Goal: Task Accomplishment & Management: Complete application form

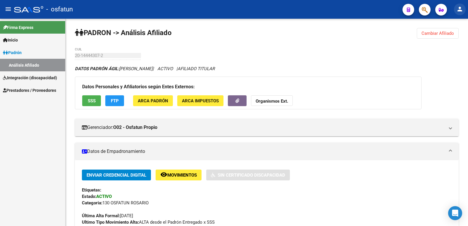
click at [456, 8] on button "person" at bounding box center [460, 10] width 12 height 12
click at [446, 27] on button "person Mi Perfil" at bounding box center [448, 25] width 36 height 14
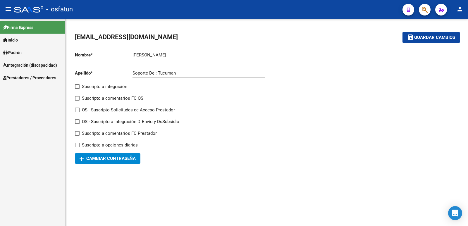
click at [23, 77] on span "Prestadores / Proveedores" at bounding box center [29, 78] width 53 height 6
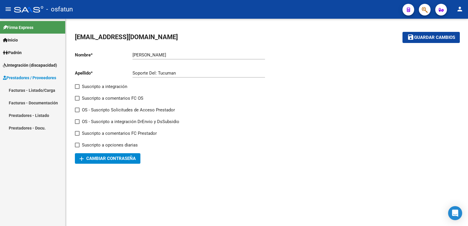
click at [24, 90] on link "Facturas - Listado/Carga" at bounding box center [32, 90] width 65 height 13
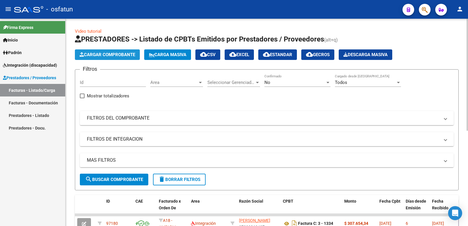
click at [109, 52] on span "Cargar Comprobante" at bounding box center [108, 54] width 56 height 5
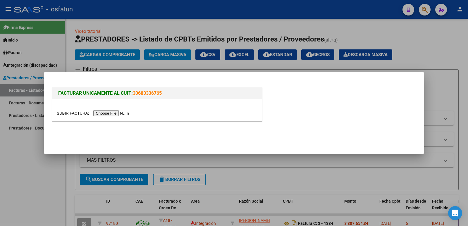
click at [116, 113] on input "file" at bounding box center [94, 113] width 74 height 6
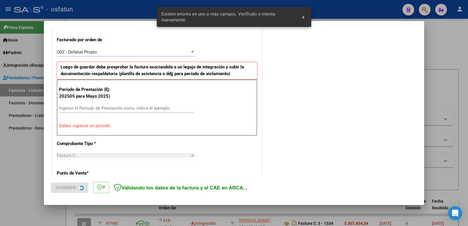
scroll to position [160, 0]
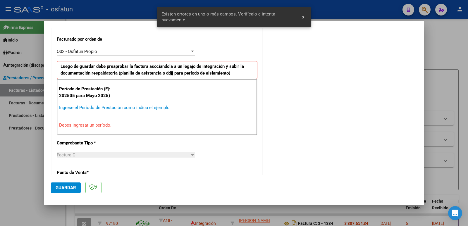
click at [87, 108] on input "Ingrese el Período de Prestación como indica el ejemplo" at bounding box center [126, 107] width 135 height 5
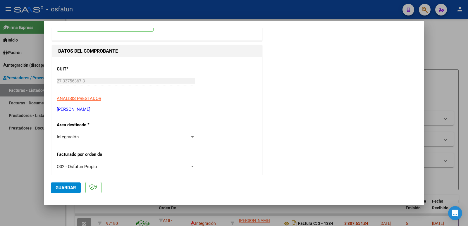
scroll to position [0, 0]
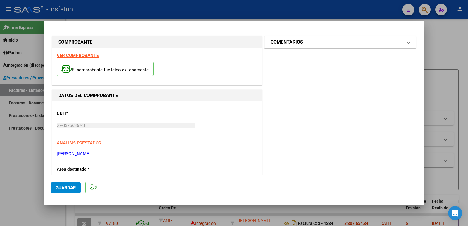
type input "202509"
click at [307, 43] on mat-panel-title "COMENTARIOS" at bounding box center [337, 42] width 132 height 7
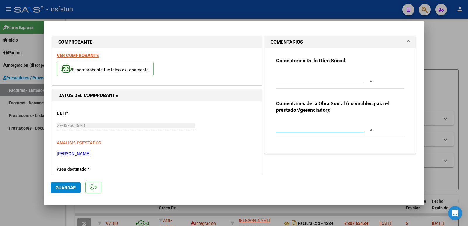
click at [284, 130] on textarea at bounding box center [324, 125] width 97 height 12
paste textarea "Fc Cargada por [PERSON_NAME]. [PERSON_NAME] / sin verificación de legajo"
type textarea "Fc Cargada por [PERSON_NAME]. [PERSON_NAME] / sin verificación de legajo"
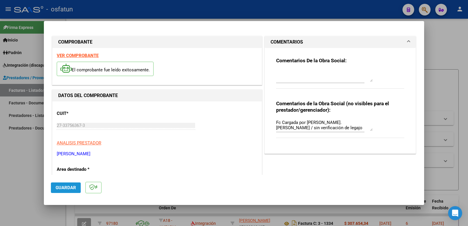
click at [67, 191] on button "Guardar" at bounding box center [66, 188] width 30 height 11
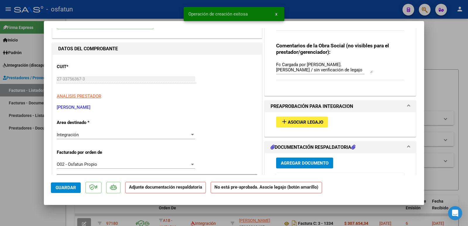
scroll to position [59, 0]
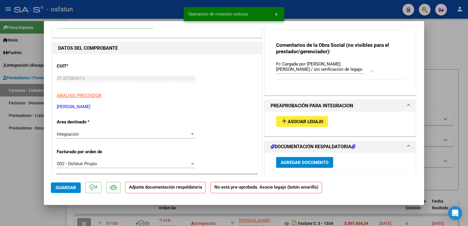
click at [301, 122] on span "Asociar Legajo" at bounding box center [305, 121] width 35 height 5
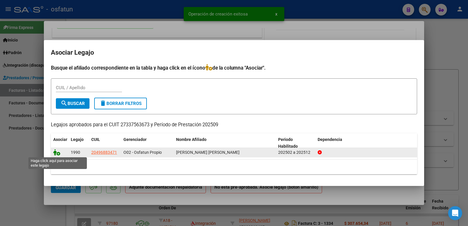
click at [55, 154] on icon at bounding box center [56, 152] width 7 height 6
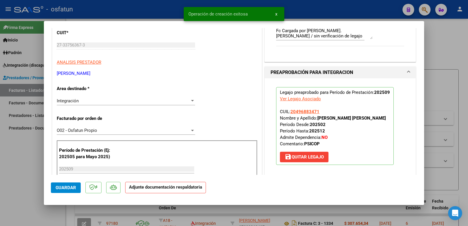
scroll to position [176, 0]
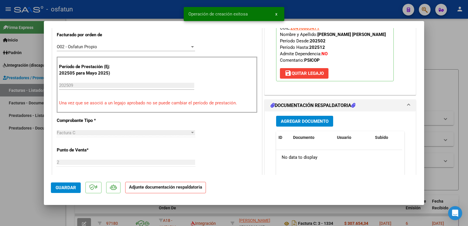
click at [300, 119] on span "Agregar Documento" at bounding box center [305, 121] width 48 height 5
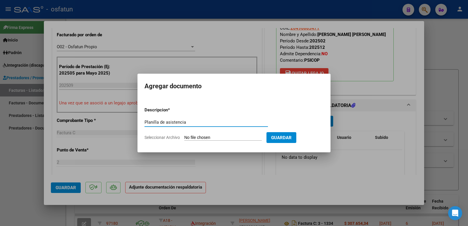
type input "Planilla de asistencia"
click at [208, 138] on input "Seleccionar Archivo" at bounding box center [223, 138] width 78 height 6
type input "C:\fakepath\asistencia [DATE] [PERSON_NAME].jpeg"
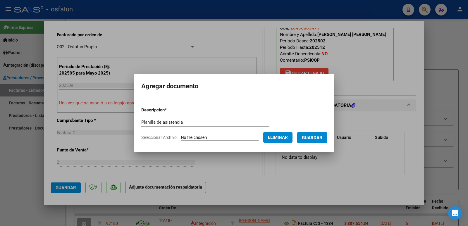
click at [312, 138] on span "Guardar" at bounding box center [312, 137] width 20 height 5
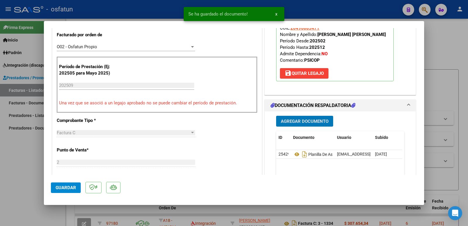
click at [292, 121] on span "Agregar Documento" at bounding box center [305, 121] width 48 height 5
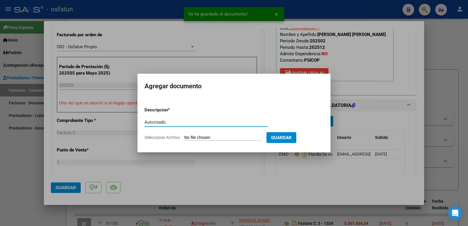
type input "Autorizado"
click at [233, 136] on input "Seleccionar Archivo" at bounding box center [223, 138] width 78 height 6
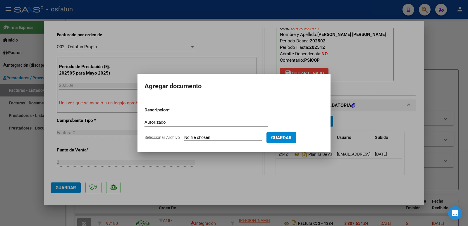
type input "C:\fakepath\Autorizacion.jpeg"
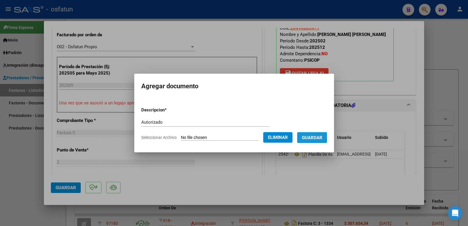
click at [317, 138] on span "Guardar" at bounding box center [312, 137] width 20 height 5
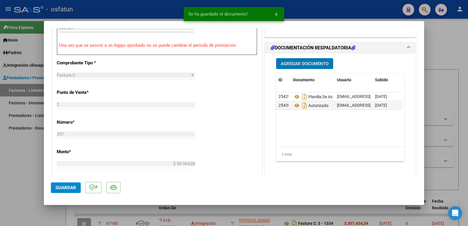
scroll to position [234, 0]
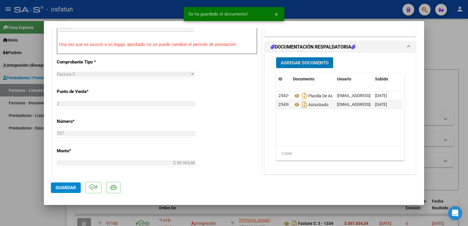
click at [64, 185] on button "Guardar" at bounding box center [66, 188] width 30 height 11
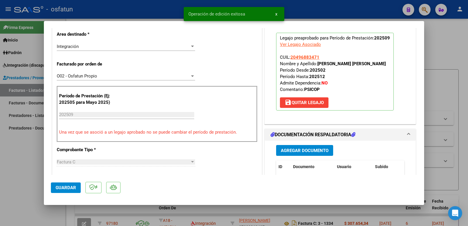
scroll to position [117, 0]
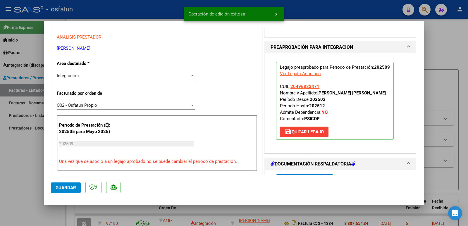
drag, startPoint x: 316, startPoint y: 92, endPoint x: 370, endPoint y: 92, distance: 53.9
click at [383, 92] on p "Legajo preaprobado para Período de Prestación: 202509 Ver Legajo Asociado CUIL:…" at bounding box center [335, 101] width 118 height 78
copy strong "[PERSON_NAME] [PERSON_NAME]"
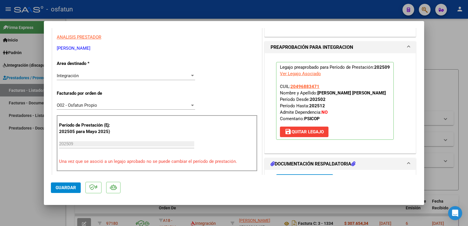
drag, startPoint x: 119, startPoint y: 49, endPoint x: 80, endPoint y: 47, distance: 39.6
copy p "[PERSON_NAME]"
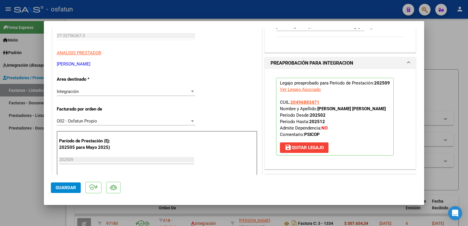
scroll to position [88, 0]
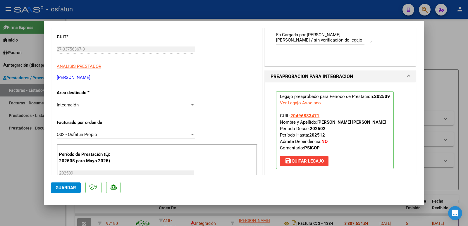
click at [69, 186] on span "Guardar" at bounding box center [66, 187] width 20 height 5
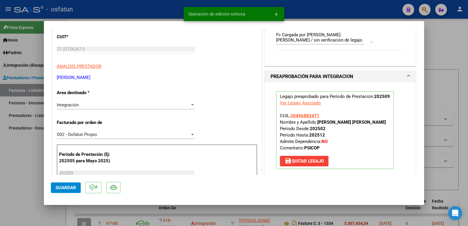
click at [11, 171] on div at bounding box center [234, 113] width 468 height 226
type input "$ 0,00"
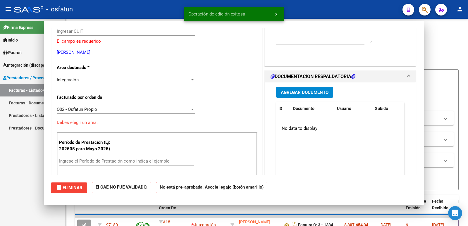
scroll to position [0, 0]
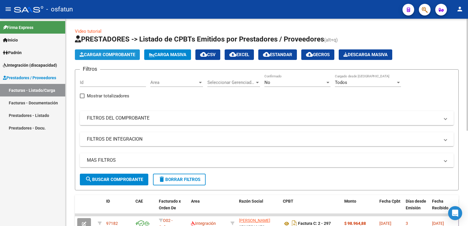
click at [113, 51] on button "Cargar Comprobante" at bounding box center [107, 54] width 65 height 11
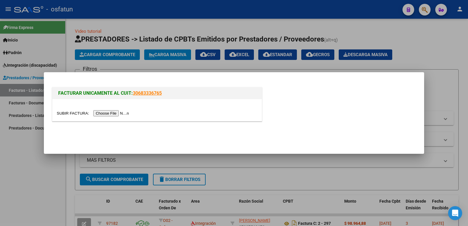
click at [119, 114] on input "file" at bounding box center [94, 113] width 74 height 6
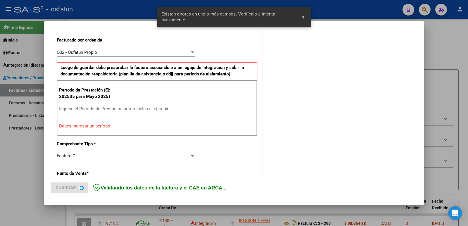
scroll to position [160, 0]
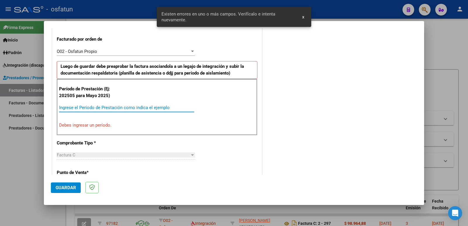
click at [102, 107] on input "Ingrese el Período de Prestación como indica el ejemplo" at bounding box center [126, 107] width 135 height 5
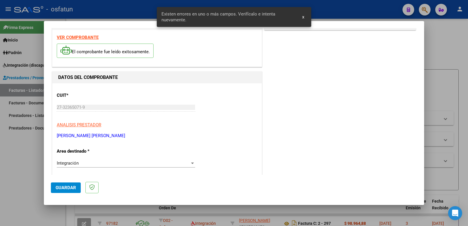
scroll to position [0, 0]
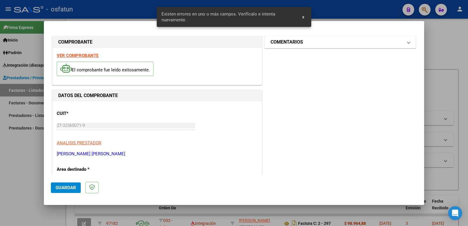
type input "202509"
click at [273, 42] on h1 "COMENTARIOS" at bounding box center [287, 42] width 32 height 7
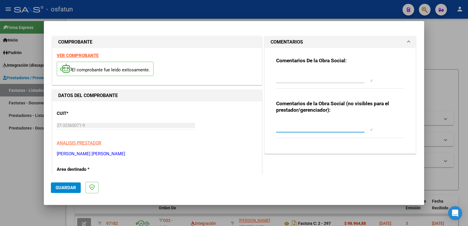
click at [289, 126] on textarea at bounding box center [324, 125] width 97 height 12
paste textarea "Fc Cargada por [PERSON_NAME]. [PERSON_NAME] / sin verificación de legajo"
type textarea "Fc Cargada por [PERSON_NAME]. [PERSON_NAME] / sin verificación de legajo"
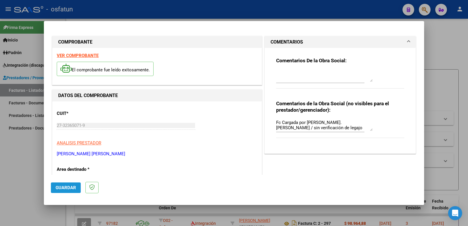
click at [61, 189] on span "Guardar" at bounding box center [66, 187] width 20 height 5
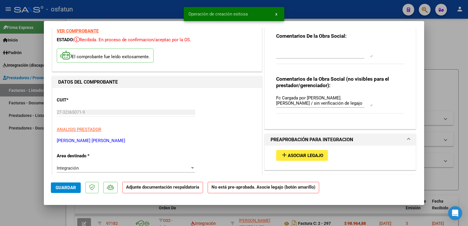
scroll to position [59, 0]
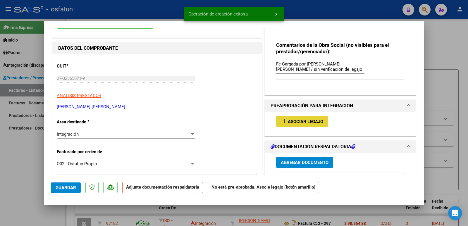
click at [306, 123] on span "Asociar Legajo" at bounding box center [305, 121] width 35 height 5
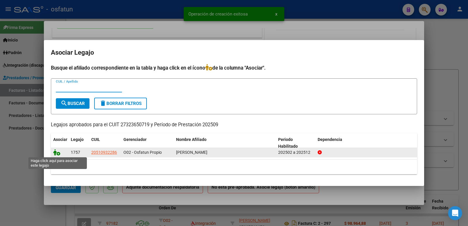
click at [55, 155] on icon at bounding box center [56, 152] width 7 height 6
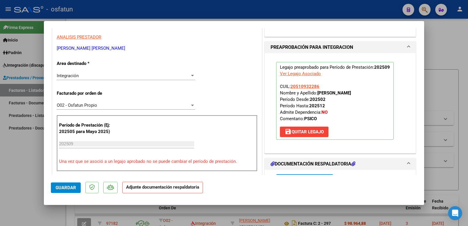
scroll to position [176, 0]
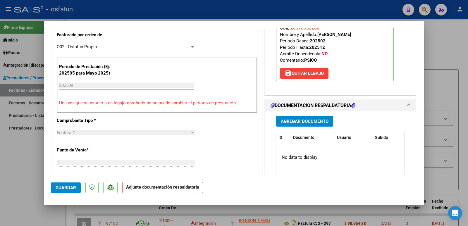
click at [297, 121] on span "Agregar Documento" at bounding box center [305, 121] width 48 height 5
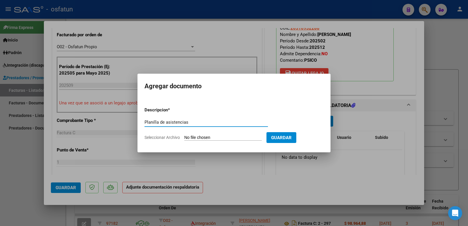
type input "Planilla de asistencias"
click at [238, 136] on input "Seleccionar Archivo" at bounding box center [223, 138] width 78 height 6
type input "C:\fakepath\PA AlbarracinSep (1).pdf"
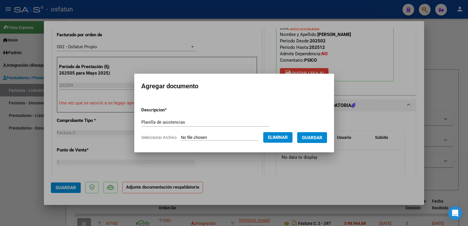
click at [315, 139] on span "Guardar" at bounding box center [312, 137] width 20 height 5
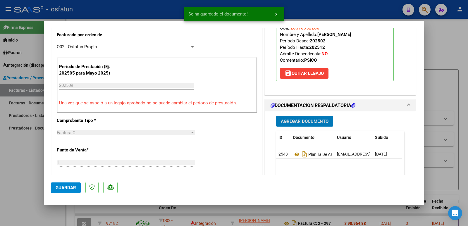
click at [307, 118] on button "Agregar Documento" at bounding box center [304, 121] width 57 height 11
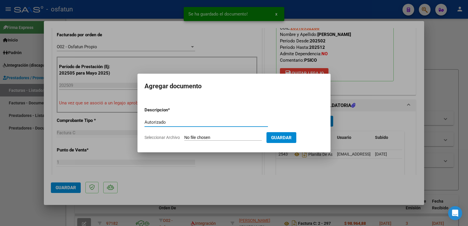
type input "Autorizado"
click at [220, 136] on input "Seleccionar Archivo" at bounding box center [223, 138] width 78 height 6
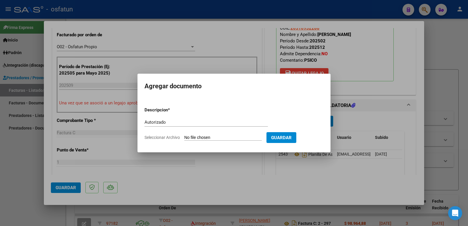
type input "C:\fakepath\AUTORIZACION [PERSON_NAME].pdf"
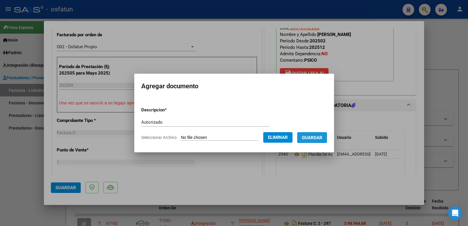
click at [314, 136] on span "Guardar" at bounding box center [312, 137] width 20 height 5
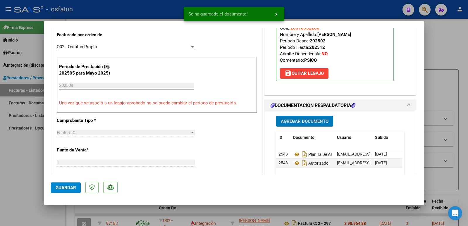
click at [63, 185] on span "Guardar" at bounding box center [66, 187] width 20 height 5
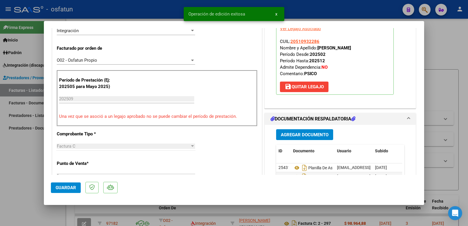
scroll to position [162, 0]
drag, startPoint x: 316, startPoint y: 35, endPoint x: 387, endPoint y: 47, distance: 71.9
click at [387, 47] on p "Legajo preaprobado para Período de Prestación: 202509 Ver Legajo Asociado CUIL:…" at bounding box center [335, 57] width 118 height 78
copy strong "[PERSON_NAME]"
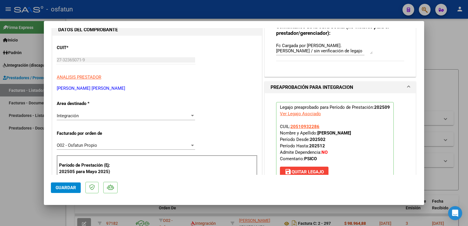
scroll to position [74, 0]
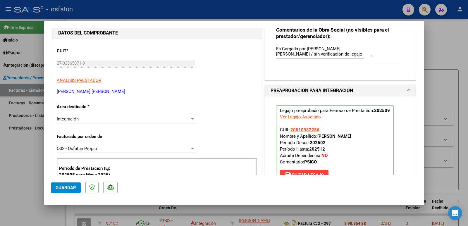
drag, startPoint x: 107, startPoint y: 90, endPoint x: 53, endPoint y: 92, distance: 54.8
copy p "[PERSON_NAME] [PERSON_NAME]"
click at [90, 59] on div "CUIT * 27-32365071-9 Ingresar CUIT ANALISIS PRESTADOR [PERSON_NAME] [PERSON_NAM…" at bounding box center [157, 69] width 201 height 52
click at [47, 63] on mat-dialog-content "COMPROBANTE VER COMPROBANTE ESTADO: Recibida. En proceso de confirmacion/acepta…" at bounding box center [234, 101] width 381 height 147
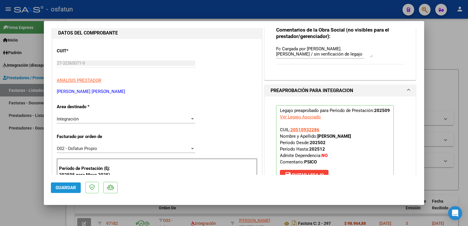
click at [62, 184] on button "Guardar" at bounding box center [66, 188] width 30 height 11
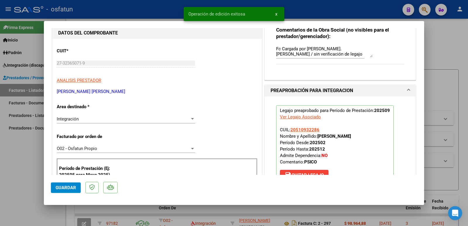
click at [10, 190] on div at bounding box center [234, 113] width 468 height 226
type input "$ 0,00"
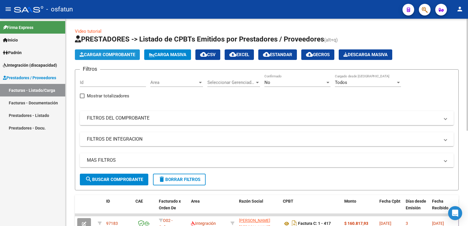
click at [109, 50] on button "Cargar Comprobante" at bounding box center [107, 54] width 65 height 11
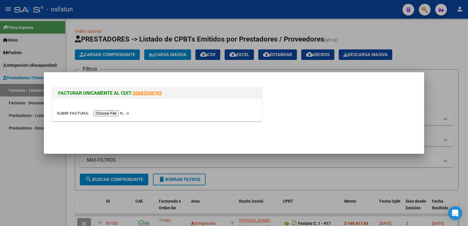
click at [115, 113] on input "file" at bounding box center [94, 113] width 74 height 6
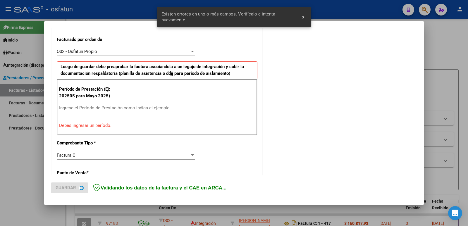
scroll to position [160, 0]
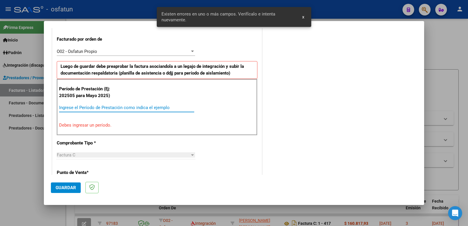
click at [104, 110] on input "Ingrese el Período de Prestación como indica el ejemplo" at bounding box center [126, 107] width 135 height 5
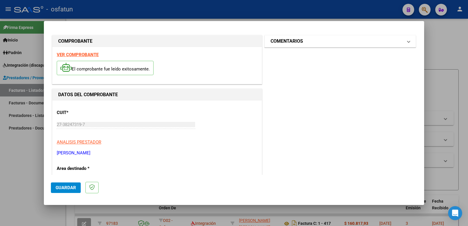
scroll to position [0, 0]
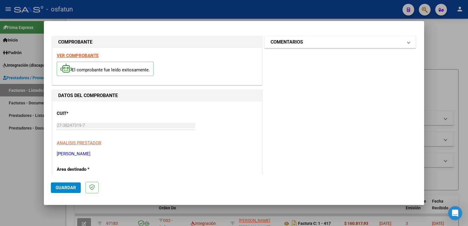
type input "202507"
click at [285, 42] on h1 "COMENTARIOS" at bounding box center [287, 42] width 32 height 7
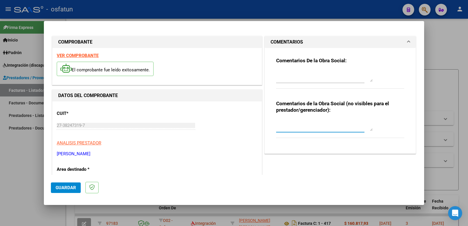
click at [293, 126] on textarea at bounding box center [324, 125] width 97 height 12
paste textarea "Fc Cargada por [PERSON_NAME]. [PERSON_NAME] / sin verificación de legajo"
type textarea "Fc Cargada por [PERSON_NAME]. [PERSON_NAME] / sin verificación de legajo"
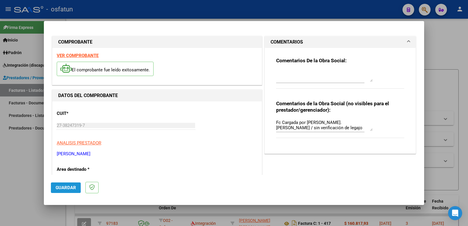
click at [65, 188] on span "Guardar" at bounding box center [66, 187] width 20 height 5
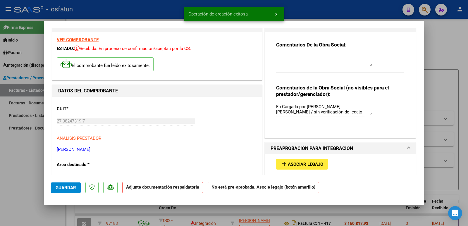
scroll to position [29, 0]
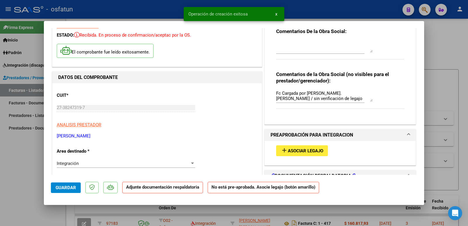
click at [299, 153] on span "Asociar Legajo" at bounding box center [305, 150] width 35 height 5
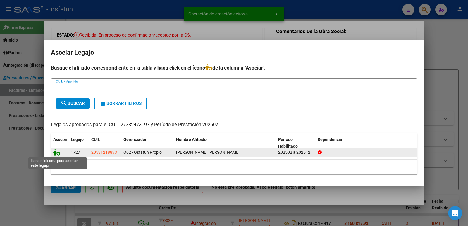
click at [56, 151] on icon at bounding box center [56, 152] width 7 height 6
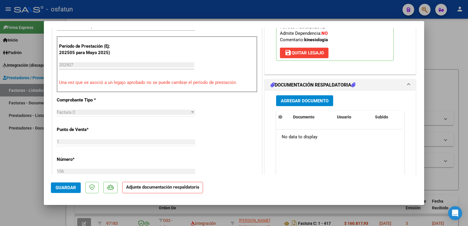
scroll to position [205, 0]
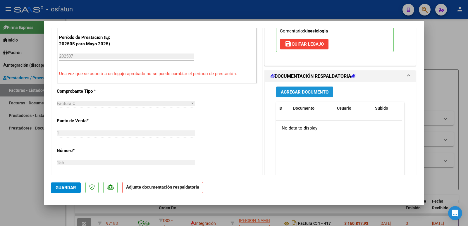
click at [287, 93] on span "Agregar Documento" at bounding box center [305, 92] width 48 height 5
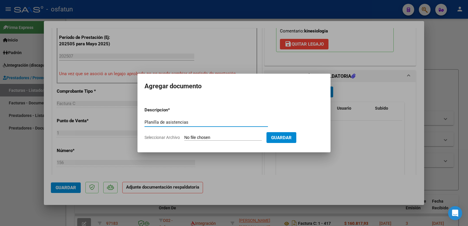
type input "Planilla de asistencias"
click at [208, 138] on input "Seleccionar Archivo" at bounding box center [223, 138] width 78 height 6
type input "C:\fakepath\planilla de asistencia [DATE] [PERSON_NAME].pdf"
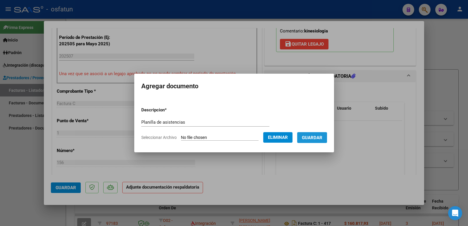
click at [313, 138] on span "Guardar" at bounding box center [312, 137] width 20 height 5
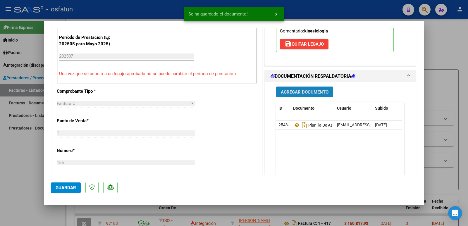
click at [311, 92] on span "Agregar Documento" at bounding box center [305, 92] width 48 height 5
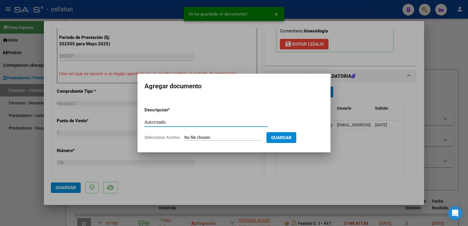
type input "Autorizado"
click at [192, 138] on input "Seleccionar Archivo" at bounding box center [223, 138] width 78 height 6
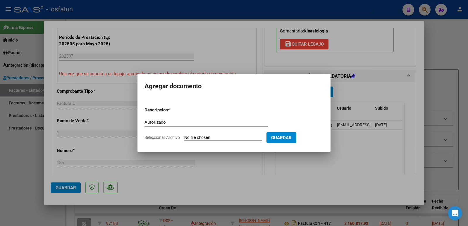
type input "C:\fakepath\Autorización Kinesiologia [PERSON_NAME] [PERSON_NAME].pdf"
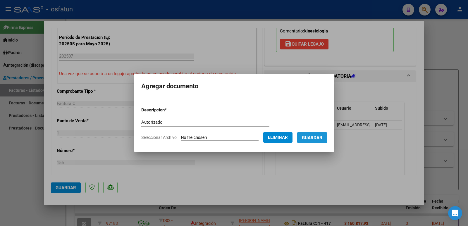
click at [322, 140] on button "Guardar" at bounding box center [312, 137] width 30 height 11
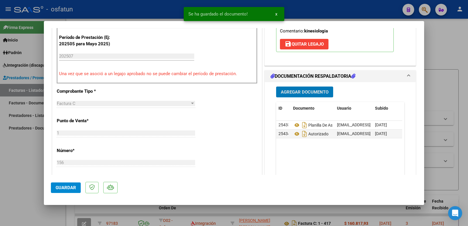
click at [73, 189] on span "Guardar" at bounding box center [66, 187] width 20 height 5
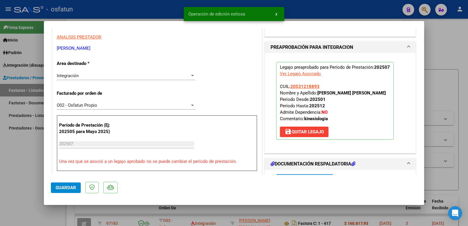
scroll to position [88, 0]
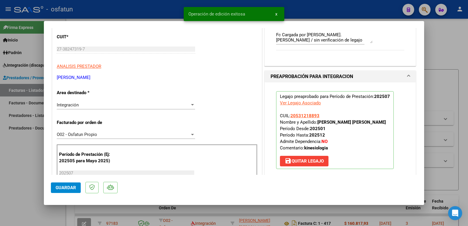
drag, startPoint x: 316, startPoint y: 122, endPoint x: 382, endPoint y: 124, distance: 66.2
click at [382, 124] on strong "[PERSON_NAME] [PERSON_NAME]" at bounding box center [352, 122] width 68 height 5
copy strong "[PERSON_NAME] [PERSON_NAME]"
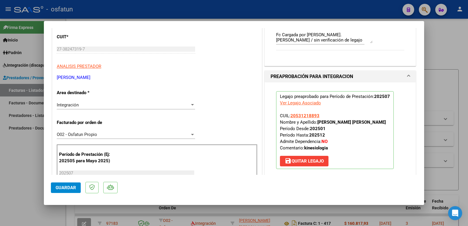
drag, startPoint x: 118, startPoint y: 79, endPoint x: 65, endPoint y: 80, distance: 52.7
click at [57, 79] on p "[PERSON_NAME]" at bounding box center [157, 77] width 201 height 7
copy p "[PERSON_NAME]"
click at [63, 189] on span "Guardar" at bounding box center [66, 187] width 20 height 5
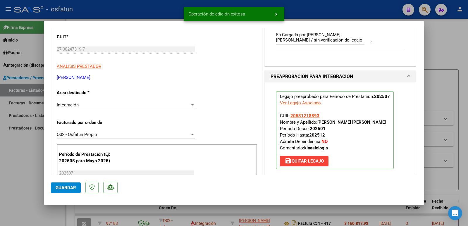
click at [14, 171] on div at bounding box center [234, 113] width 468 height 226
type input "$ 0,00"
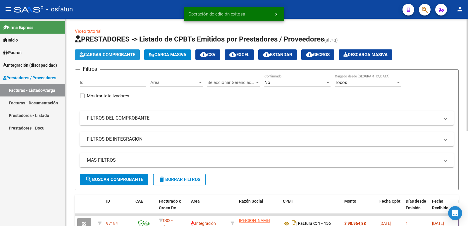
click at [120, 55] on span "Cargar Comprobante" at bounding box center [108, 54] width 56 height 5
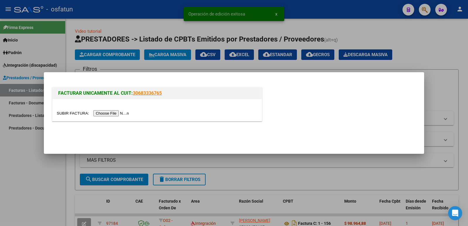
click at [106, 114] on input "file" at bounding box center [94, 113] width 74 height 6
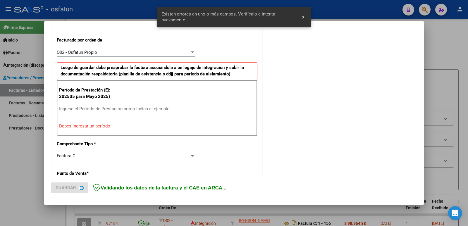
scroll to position [160, 0]
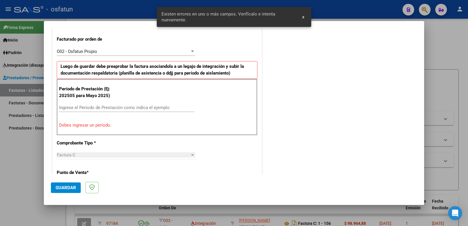
click at [90, 107] on input "Ingrese el Período de Prestación como indica el ejemplo" at bounding box center [126, 107] width 135 height 5
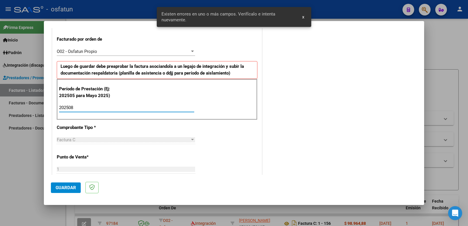
type input "202508"
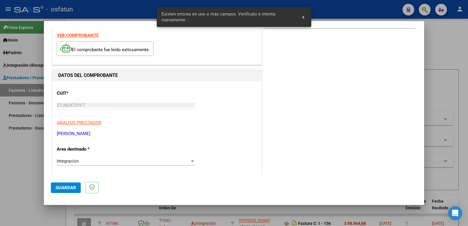
scroll to position [0, 0]
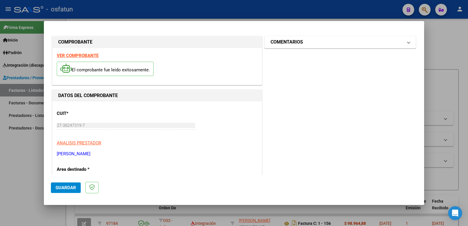
click at [281, 42] on h1 "COMENTARIOS" at bounding box center [287, 42] width 32 height 7
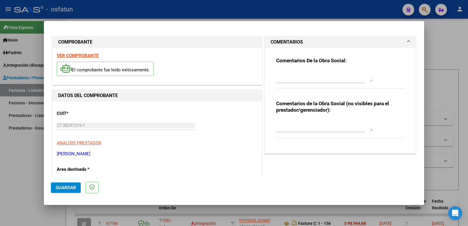
click at [284, 130] on textarea at bounding box center [324, 125] width 97 height 12
paste textarea "Fc Cargada por [PERSON_NAME]. [PERSON_NAME] / sin verificación de legajo"
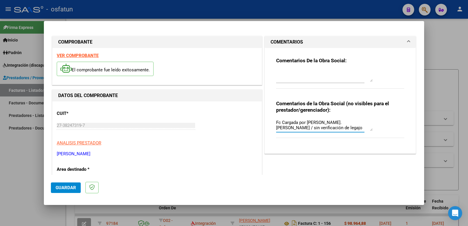
type textarea "Fc Cargada por [PERSON_NAME]. [PERSON_NAME] / sin verificación de legajo"
click at [61, 187] on span "Guardar" at bounding box center [66, 187] width 20 height 5
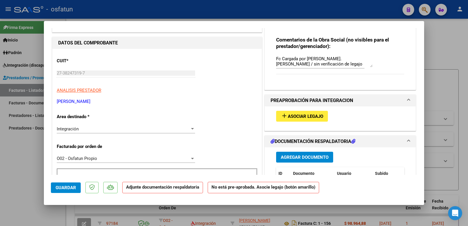
scroll to position [117, 0]
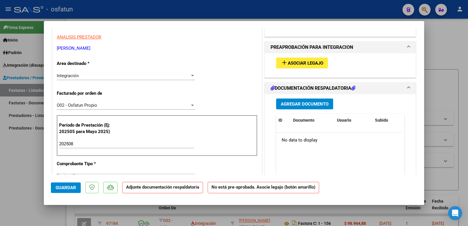
click at [57, 190] on span "Guardar" at bounding box center [66, 187] width 20 height 5
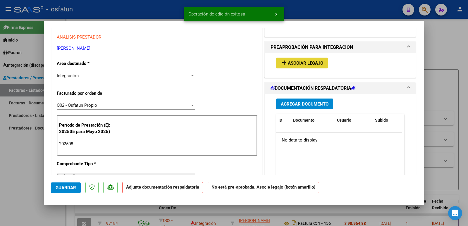
click at [294, 64] on span "Asociar Legajo" at bounding box center [305, 63] width 35 height 5
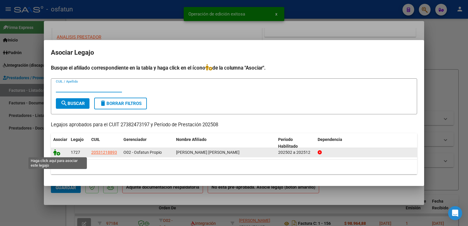
click at [57, 152] on icon at bounding box center [56, 152] width 7 height 6
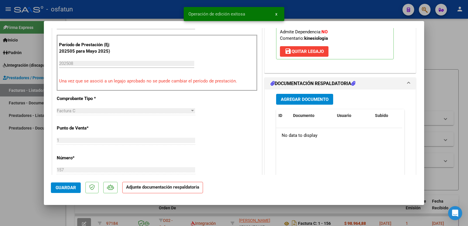
scroll to position [205, 0]
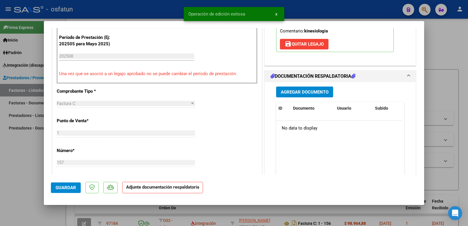
click at [314, 91] on span "Agregar Documento" at bounding box center [305, 92] width 48 height 5
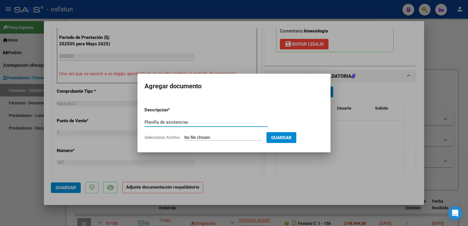
type input "Planilla de asistencias"
click at [225, 138] on input "Seleccionar Archivo" at bounding box center [223, 138] width 78 height 6
type input "C:\fakepath\FacturaFontenlaFranciscoAgustín [DATE] 27382473197_011_00001_000001…"
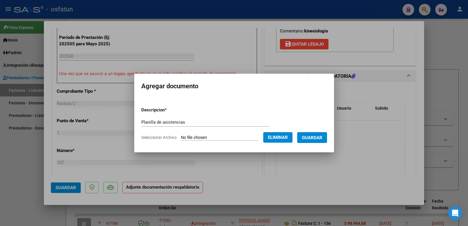
click at [273, 137] on button "Eliminar" at bounding box center [277, 137] width 29 height 11
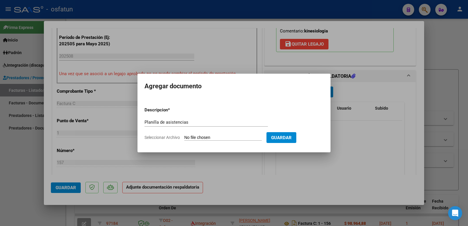
click at [214, 137] on input "Seleccionar Archivo" at bounding box center [223, 138] width 78 height 6
type input "C:\fakepath\planilla de asistencia [DATE] [PERSON_NAME][GEOGRAPHIC_DATA]pdf"
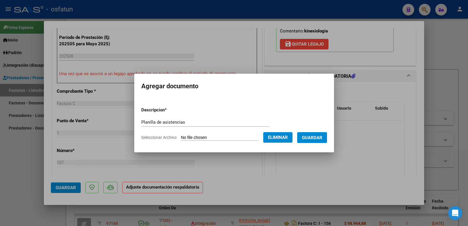
click at [316, 138] on span "Guardar" at bounding box center [312, 137] width 20 height 5
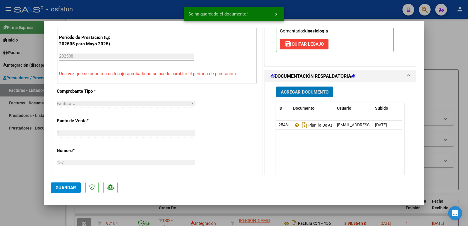
click at [301, 91] on span "Agregar Documento" at bounding box center [305, 92] width 48 height 5
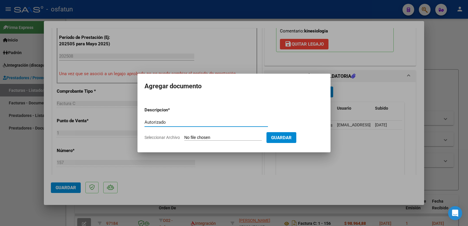
type input "Autorizado"
click at [203, 141] on form "Descripcion * Autorizado Escriba aquí una descripcion Seleccionar Archivo Guard…" at bounding box center [234, 123] width 179 height 43
click at [210, 137] on input "Seleccionar Archivo" at bounding box center [223, 138] width 78 height 6
type input "C:\fakepath\Autorización Kinesiologia [PERSON_NAME] [PERSON_NAME].pdf"
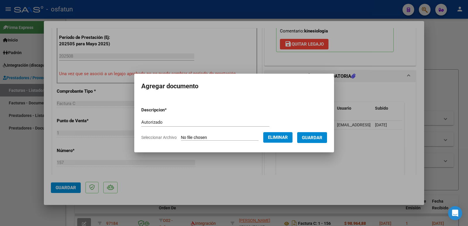
click at [313, 137] on span "Guardar" at bounding box center [312, 137] width 20 height 5
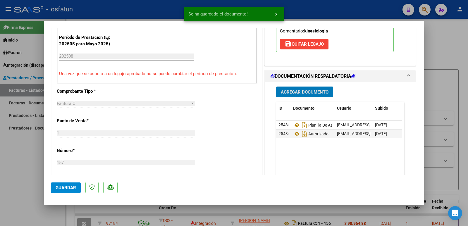
click at [68, 189] on span "Guardar" at bounding box center [66, 187] width 20 height 5
click at [15, 167] on div at bounding box center [234, 113] width 468 height 226
type input "$ 0,00"
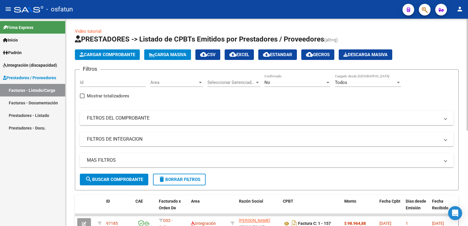
click at [112, 56] on span "Cargar Comprobante" at bounding box center [108, 54] width 56 height 5
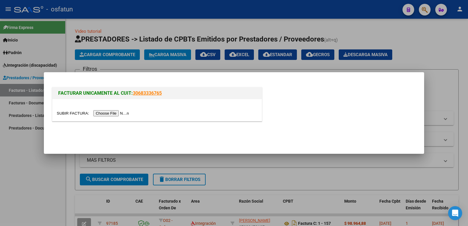
click at [119, 114] on input "file" at bounding box center [94, 113] width 74 height 6
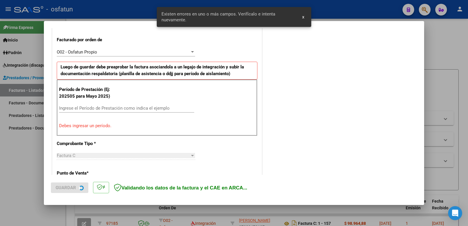
scroll to position [160, 0]
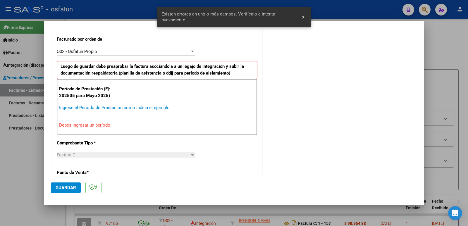
click at [116, 107] on input "Ingrese el Período de Prestación como indica el ejemplo" at bounding box center [126, 107] width 135 height 5
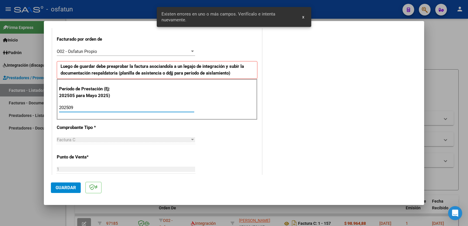
type input "202509"
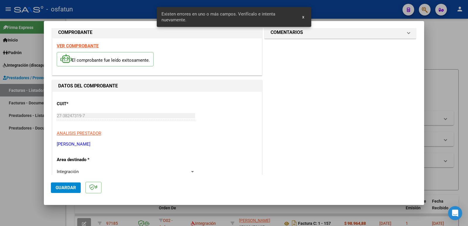
scroll to position [0, 0]
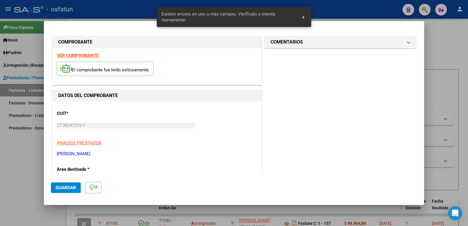
drag, startPoint x: 312, startPoint y: 46, endPoint x: 300, endPoint y: 64, distance: 21.8
click at [312, 46] on mat-expansion-panel-header "COMENTARIOS" at bounding box center [340, 42] width 151 height 12
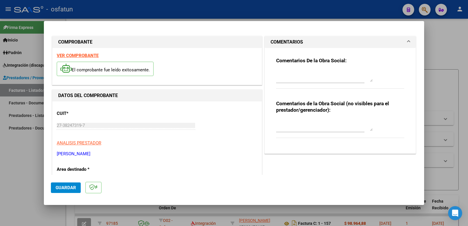
click at [304, 127] on textarea at bounding box center [324, 125] width 97 height 12
paste textarea "Fc Cargada por [PERSON_NAME]. [PERSON_NAME] / sin verificación de legajo"
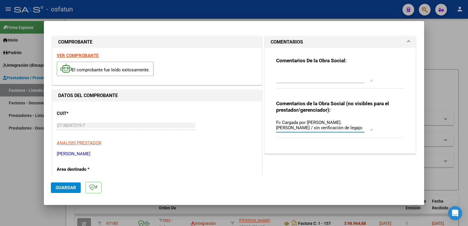
type textarea "Fc Cargada por [PERSON_NAME]. [PERSON_NAME] / sin verificación de legajo"
click at [72, 188] on span "Guardar" at bounding box center [66, 187] width 20 height 5
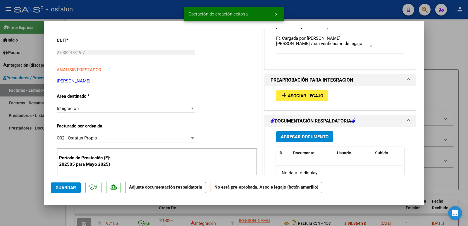
scroll to position [88, 0]
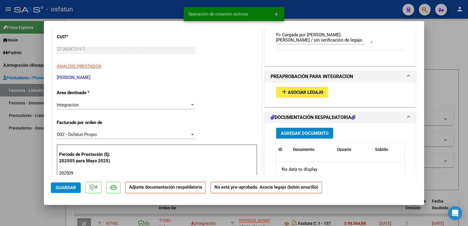
click at [289, 95] on span "Asociar Legajo" at bounding box center [305, 92] width 35 height 5
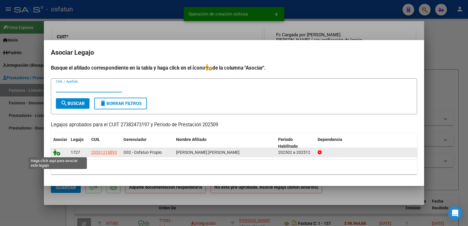
click at [58, 153] on icon at bounding box center [56, 152] width 7 height 6
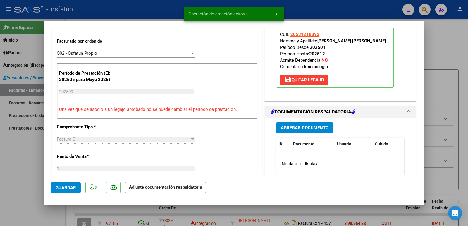
scroll to position [176, 0]
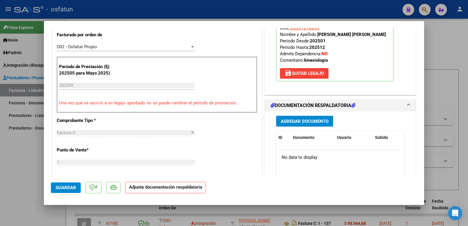
click at [5, 175] on div at bounding box center [234, 113] width 468 height 226
type input "$ 0,00"
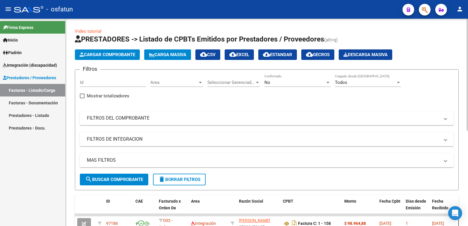
scroll to position [59, 0]
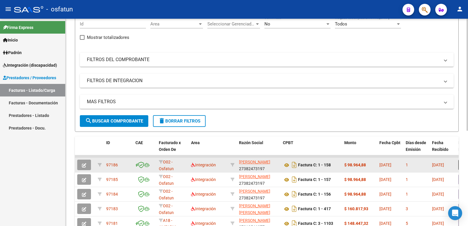
click at [85, 165] on icon "button" at bounding box center [84, 165] width 4 height 4
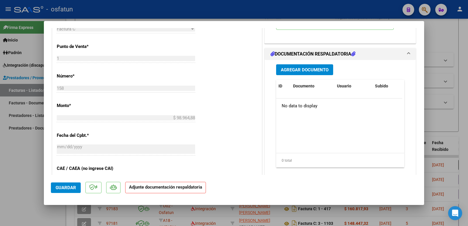
scroll to position [263, 0]
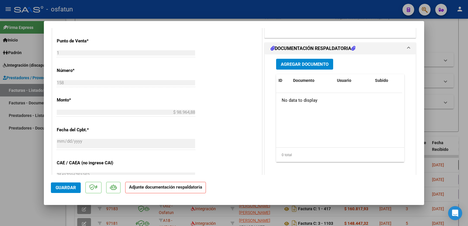
click at [316, 63] on span "Agregar Documento" at bounding box center [305, 64] width 48 height 5
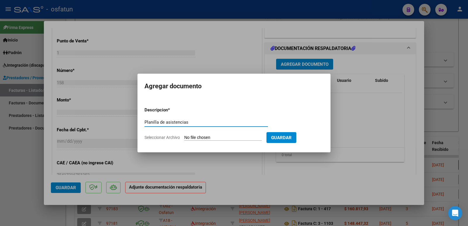
type input "Planilla de asistencias"
click at [200, 136] on input "Seleccionar Archivo" at bounding box center [223, 138] width 78 height 6
type input "C:\fakepath\planilla de asistencia [DATE] [PERSON_NAME][GEOGRAPHIC_DATA]pdf"
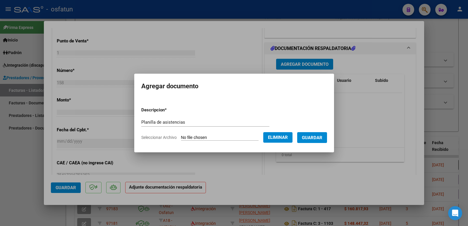
click at [317, 139] on span "Guardar" at bounding box center [312, 137] width 20 height 5
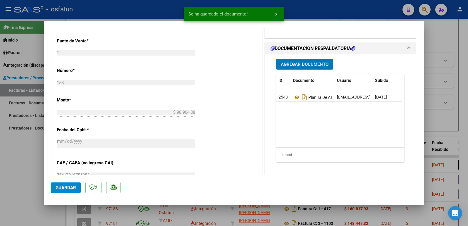
click at [289, 61] on button "Agregar Documento" at bounding box center [304, 64] width 57 height 11
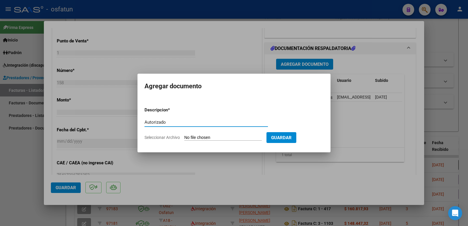
type input "Autorizado"
click at [199, 138] on input "Seleccionar Archivo" at bounding box center [223, 138] width 78 height 6
type input "C:\fakepath\Autorización Kinesiologia [PERSON_NAME] [PERSON_NAME].pdf"
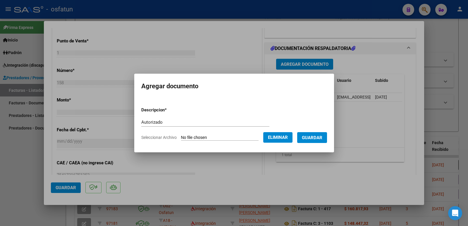
click at [318, 137] on span "Guardar" at bounding box center [312, 137] width 20 height 5
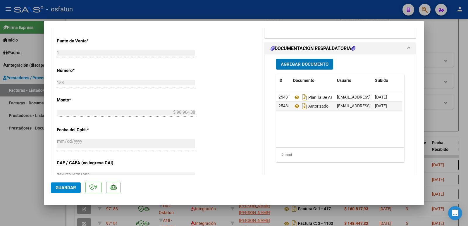
click at [60, 189] on span "Guardar" at bounding box center [66, 187] width 20 height 5
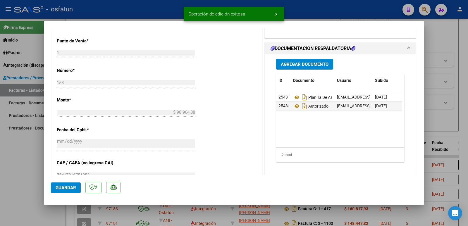
click at [11, 177] on div at bounding box center [234, 113] width 468 height 226
type input "$ 0,00"
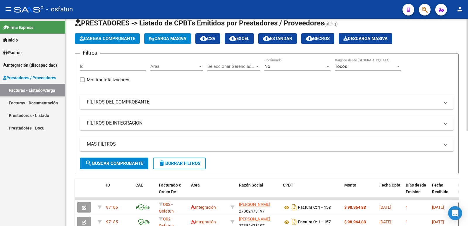
scroll to position [0, 0]
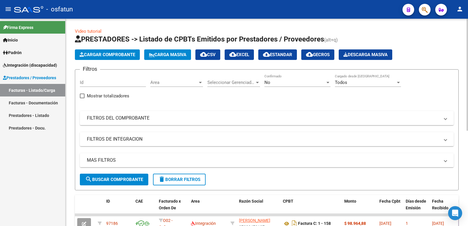
click at [109, 54] on span "Cargar Comprobante" at bounding box center [108, 54] width 56 height 5
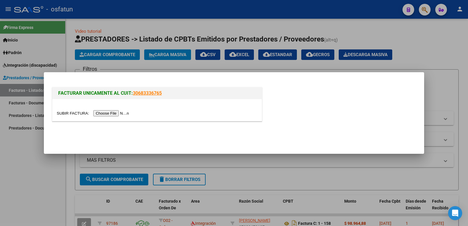
click at [110, 113] on input "file" at bounding box center [94, 113] width 74 height 6
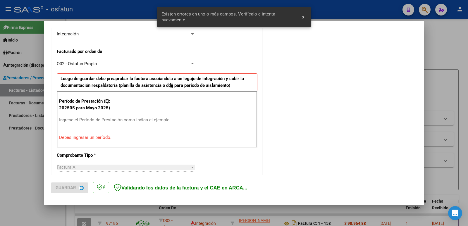
scroll to position [160, 0]
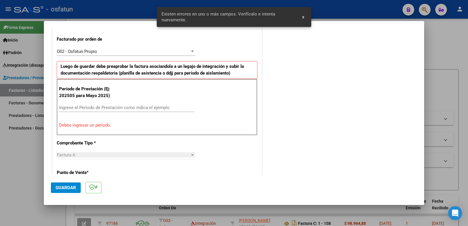
click at [92, 108] on input "Ingrese el Período de Prestación como indica el ejemplo" at bounding box center [126, 107] width 135 height 5
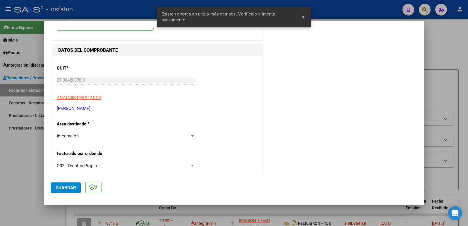
scroll to position [0, 0]
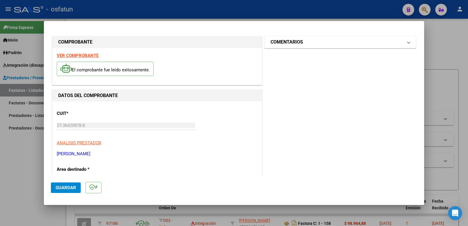
type input "202509"
click at [285, 43] on h1 "COMENTARIOS" at bounding box center [287, 42] width 32 height 7
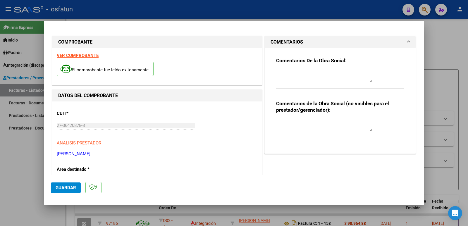
click at [283, 130] on textarea at bounding box center [324, 125] width 97 height 12
paste textarea "Fc Cargada por [PERSON_NAME]. [PERSON_NAME] / sin verificación de legajo"
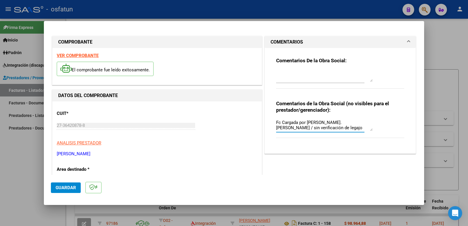
type textarea "Fc Cargada por [PERSON_NAME]. [PERSON_NAME] / sin verificación de legajo"
click at [61, 189] on span "Guardar" at bounding box center [66, 187] width 20 height 5
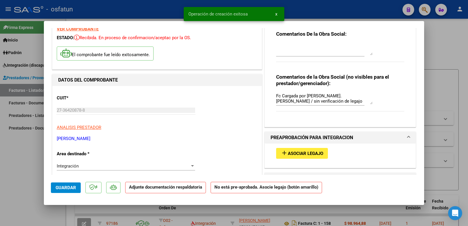
scroll to position [59, 0]
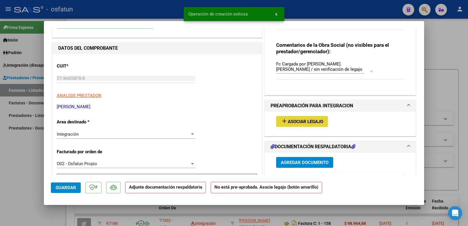
click at [299, 122] on span "Asociar Legajo" at bounding box center [305, 121] width 35 height 5
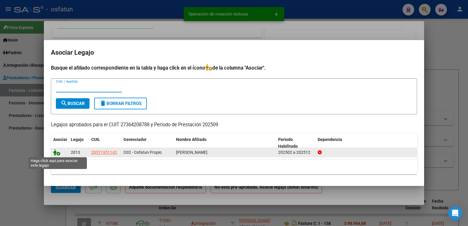
click at [55, 154] on icon at bounding box center [56, 152] width 7 height 6
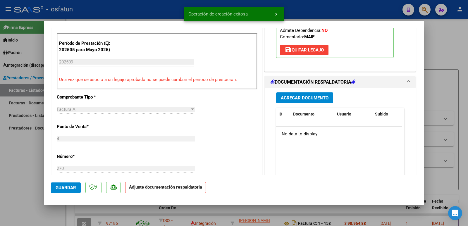
scroll to position [205, 0]
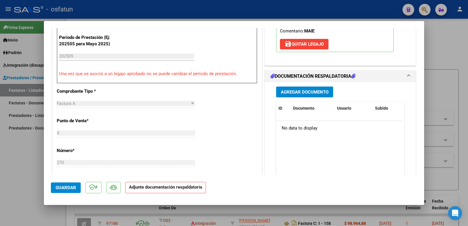
click at [312, 93] on span "Agregar Documento" at bounding box center [305, 92] width 48 height 5
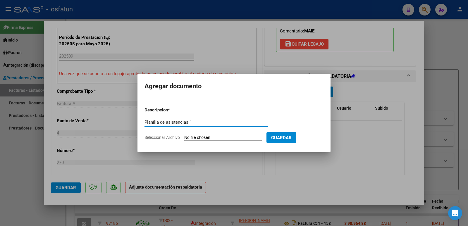
type input "Planilla de asistencias 1"
click at [199, 138] on input "Seleccionar Archivo" at bounding box center [223, 138] width 78 height 6
type input "C:\fakepath\Asistencia OSfatun [PERSON_NAME] [DATE].pdf"
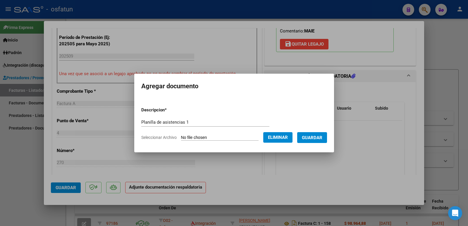
click at [309, 138] on span "Guardar" at bounding box center [312, 137] width 20 height 5
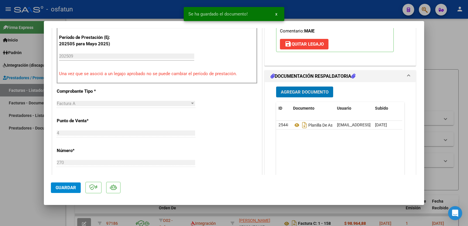
click at [309, 91] on span "Agregar Documento" at bounding box center [305, 92] width 48 height 5
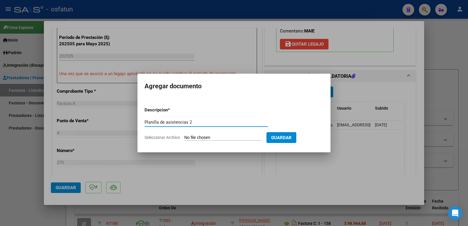
type input "Planilla de asistencias 2"
click at [226, 137] on input "Seleccionar Archivo" at bounding box center [223, 138] width 78 height 6
type input "C:\fakepath\Asistencia Osfatun [PERSON_NAME] [DATE].pdf"
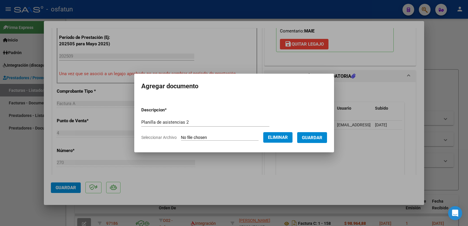
click at [318, 135] on span "Guardar" at bounding box center [312, 137] width 20 height 5
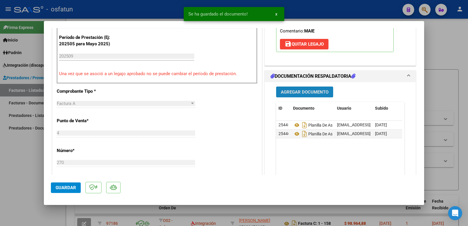
click at [293, 94] on span "Agregar Documento" at bounding box center [305, 92] width 48 height 5
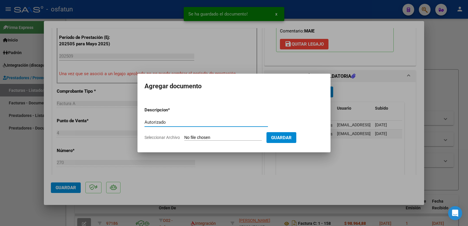
type input "Autorizado"
click at [232, 137] on input "Seleccionar Archivo" at bounding box center [223, 138] width 78 height 6
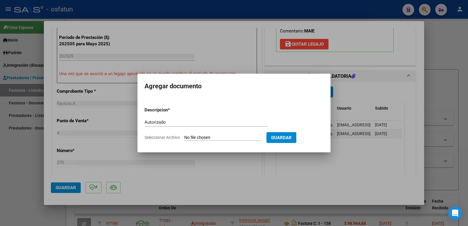
type input "C:\fakepath\Autorizacion Osfatun [PERSON_NAME] correcta Crier.pdf"
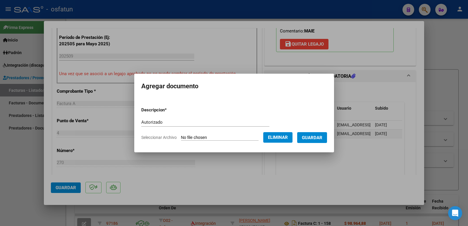
click at [323, 138] on span "Guardar" at bounding box center [312, 137] width 20 height 5
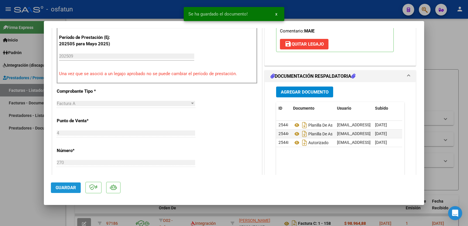
click at [71, 189] on span "Guardar" at bounding box center [66, 187] width 20 height 5
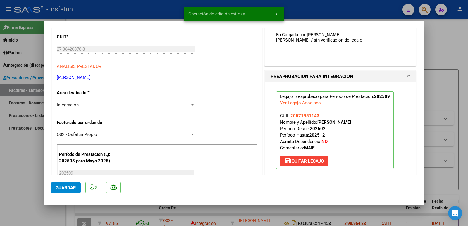
drag, startPoint x: 317, startPoint y: 123, endPoint x: 363, endPoint y: 122, distance: 46.0
click at [363, 122] on p "Legajo preaprobado para Período de Prestación: 202509 Ver Legajo Asociado CUIL:…" at bounding box center [335, 130] width 118 height 78
copy strong "[PERSON_NAME]"
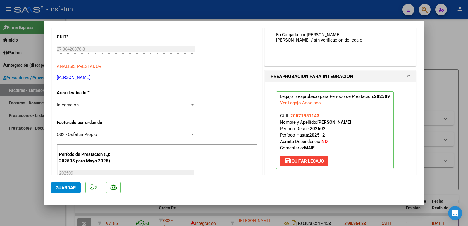
drag, startPoint x: 104, startPoint y: 78, endPoint x: 61, endPoint y: 76, distance: 43.4
click at [57, 76] on p "[PERSON_NAME]" at bounding box center [157, 77] width 201 height 7
copy p "[PERSON_NAME]"
click at [70, 187] on span "Guardar" at bounding box center [66, 187] width 20 height 5
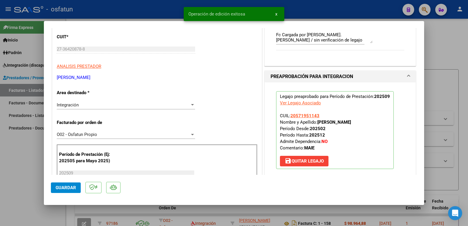
click at [13, 189] on div at bounding box center [234, 113] width 468 height 226
type input "$ 0,00"
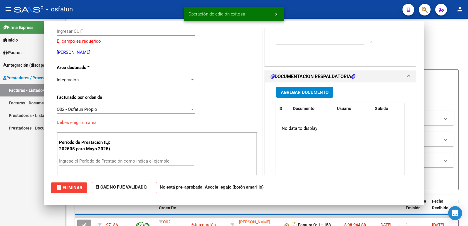
scroll to position [70, 0]
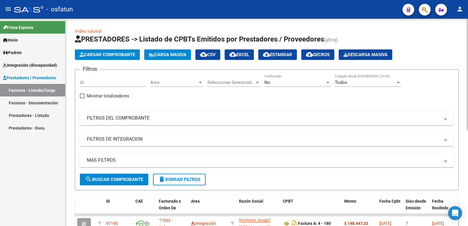
click at [91, 53] on span "Cargar Comprobante" at bounding box center [108, 54] width 56 height 5
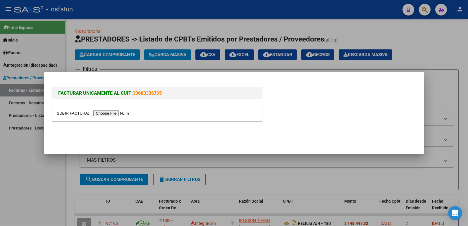
click at [120, 111] on input "file" at bounding box center [94, 113] width 74 height 6
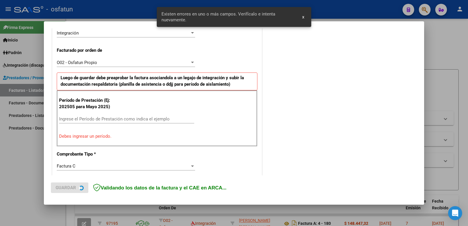
scroll to position [160, 0]
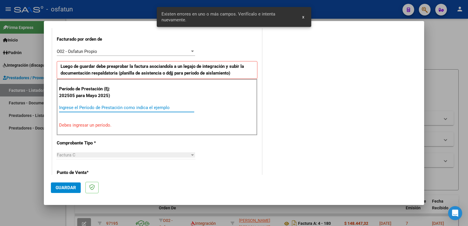
click at [83, 106] on input "Ingrese el Período de Prestación como indica el ejemplo" at bounding box center [126, 107] width 135 height 5
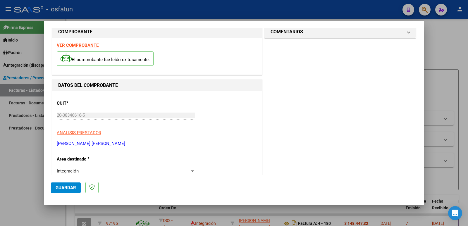
scroll to position [0, 0]
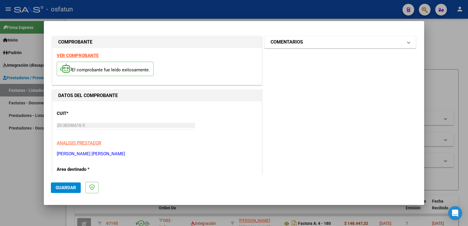
type input "202508"
click at [276, 43] on h1 "COMENTARIOS" at bounding box center [287, 42] width 32 height 7
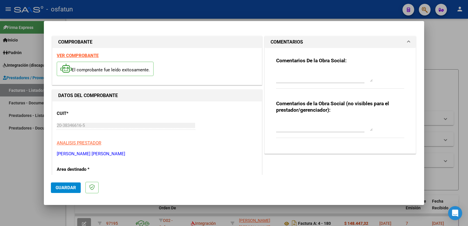
click at [285, 130] on textarea at bounding box center [324, 125] width 97 height 12
paste textarea "Fc Cargada por [PERSON_NAME]. [PERSON_NAME] / sin verificación de legajo"
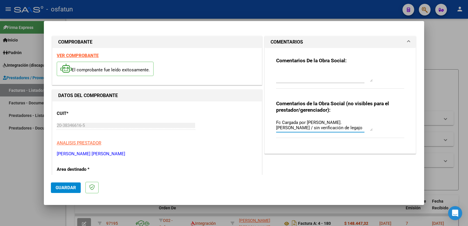
type textarea "Fc Cargada por [PERSON_NAME]. [PERSON_NAME] / sin verificación de legajo"
click at [52, 187] on button "Guardar" at bounding box center [66, 188] width 30 height 11
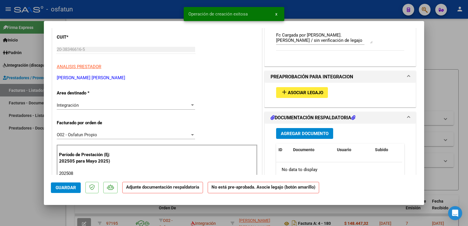
scroll to position [88, 0]
click at [289, 94] on span "Asociar Legajo" at bounding box center [305, 92] width 35 height 5
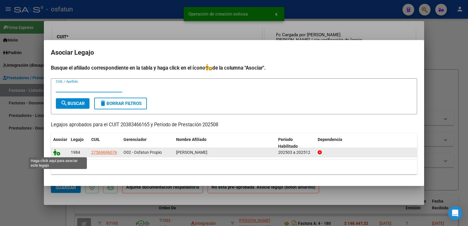
click at [56, 151] on icon at bounding box center [56, 152] width 7 height 6
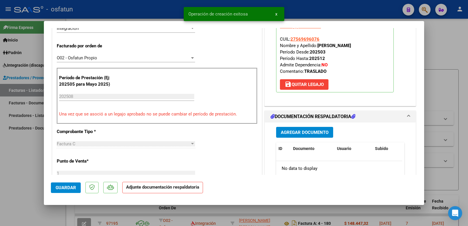
scroll to position [176, 0]
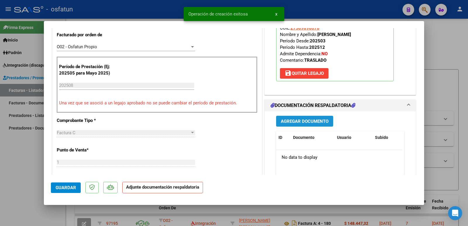
click at [316, 123] on span "Agregar Documento" at bounding box center [305, 121] width 48 height 5
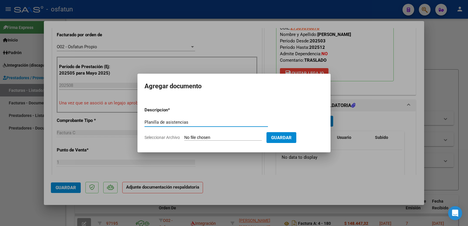
type input "Planilla de asistencias"
click at [224, 138] on input "Seleccionar Archivo" at bounding box center [223, 138] width 78 height 6
type input "C:\fakepath\PA [PERSON_NAME].pdf"
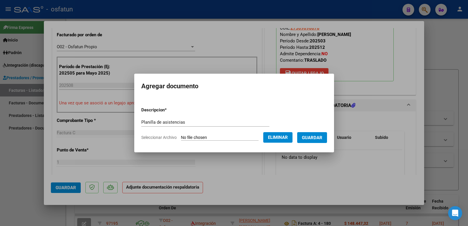
click at [314, 138] on span "Guardar" at bounding box center [312, 137] width 20 height 5
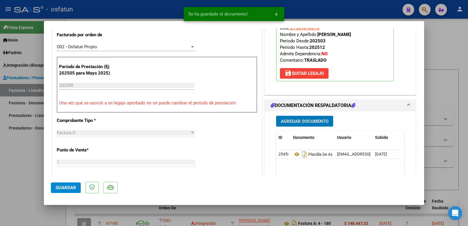
scroll to position [234, 0]
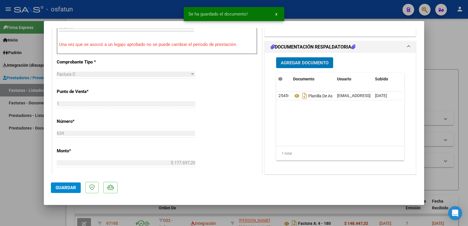
click at [298, 63] on span "Agregar Documento" at bounding box center [305, 62] width 48 height 5
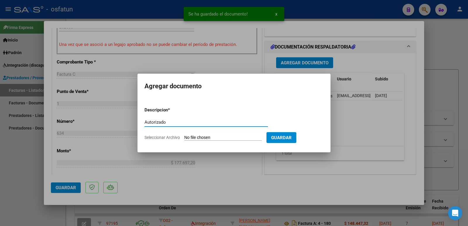
type input "Autorizado"
click at [229, 136] on input "Seleccionar Archivo" at bounding box center [223, 138] width 78 height 6
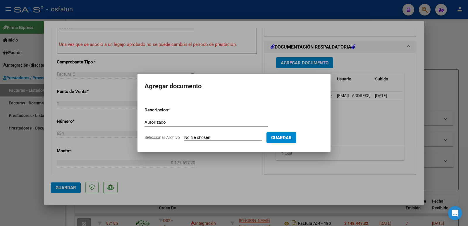
type input "C:\fakepath\autorizacion [PERSON_NAME] 2025.pdf"
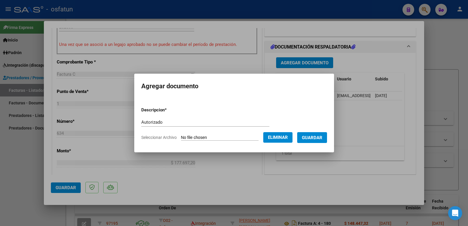
click at [311, 137] on span "Guardar" at bounding box center [312, 137] width 20 height 5
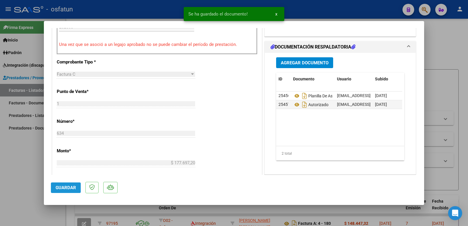
click at [59, 189] on span "Guardar" at bounding box center [66, 187] width 20 height 5
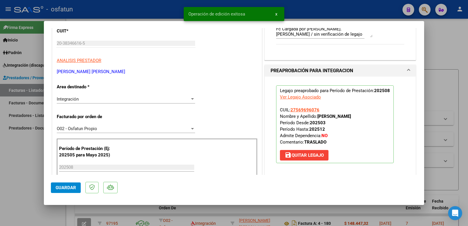
scroll to position [88, 0]
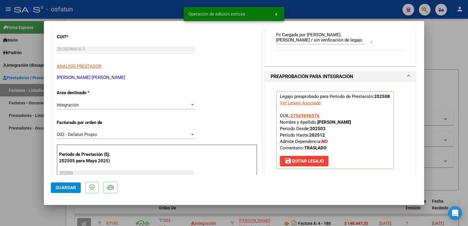
drag, startPoint x: 316, startPoint y: 123, endPoint x: 373, endPoint y: 123, distance: 56.8
click at [373, 123] on p "Legajo preaprobado para Período de Prestación: 202508 Ver Legajo Asociado CUIL:…" at bounding box center [335, 130] width 118 height 78
copy strong "[PERSON_NAME]"
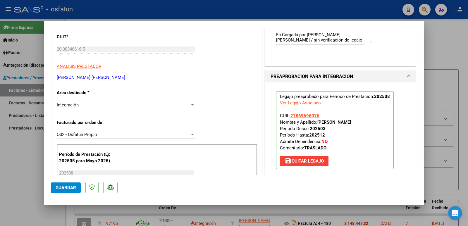
drag, startPoint x: 114, startPoint y: 78, endPoint x: 56, endPoint y: 76, distance: 58.0
copy p "[PERSON_NAME] [PERSON_NAME]"
click at [66, 190] on span "Guardar" at bounding box center [66, 187] width 20 height 5
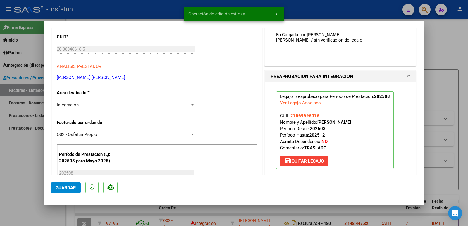
click at [5, 178] on div at bounding box center [234, 113] width 468 height 226
type input "$ 0,00"
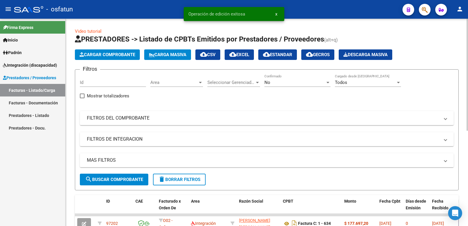
click at [88, 53] on span "Cargar Comprobante" at bounding box center [108, 54] width 56 height 5
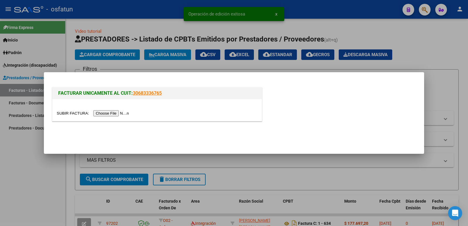
click at [107, 114] on input "file" at bounding box center [94, 113] width 74 height 6
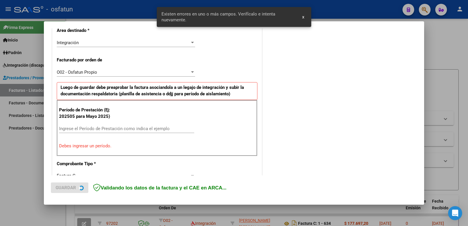
scroll to position [160, 0]
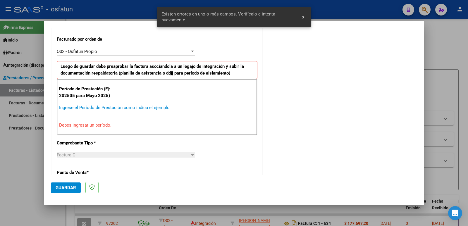
click at [85, 108] on input "Ingrese el Período de Prestación como indica el ejemplo" at bounding box center [126, 107] width 135 height 5
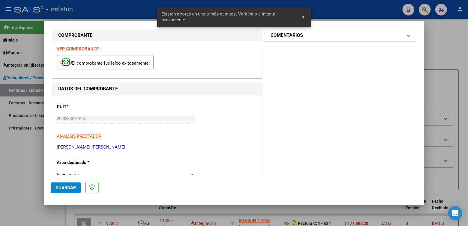
scroll to position [0, 0]
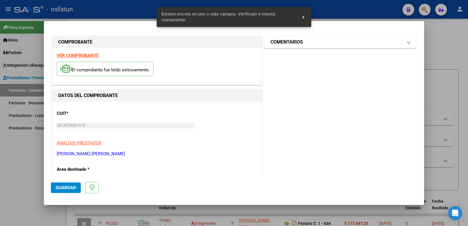
type input "202509"
click at [294, 39] on h1 "COMENTARIOS" at bounding box center [287, 42] width 32 height 7
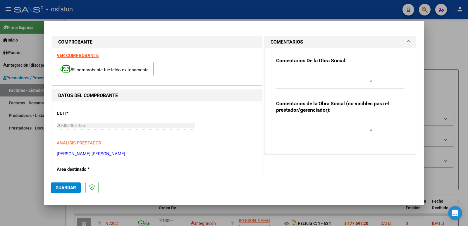
click at [293, 128] on textarea at bounding box center [324, 125] width 97 height 12
paste textarea "Fc Cargada por [PERSON_NAME]. [PERSON_NAME] / sin verificación de legajo"
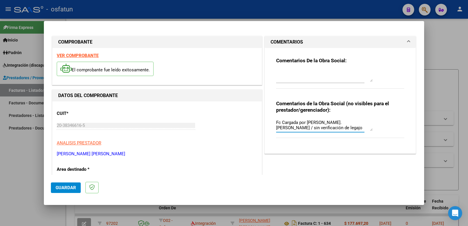
type textarea "Fc Cargada por [PERSON_NAME]. [PERSON_NAME] / sin verificación de legajo"
click at [62, 191] on button "Guardar" at bounding box center [66, 188] width 30 height 11
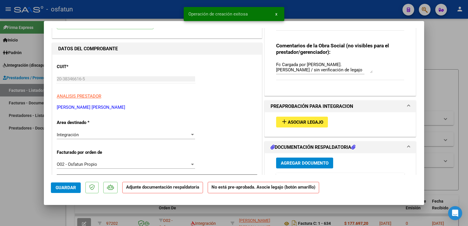
scroll to position [59, 0]
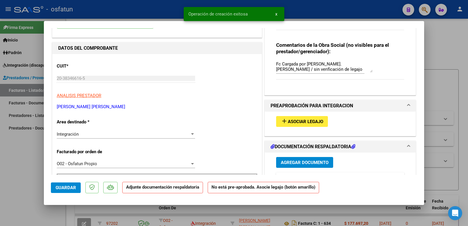
click at [292, 121] on span "Asociar Legajo" at bounding box center [305, 121] width 35 height 5
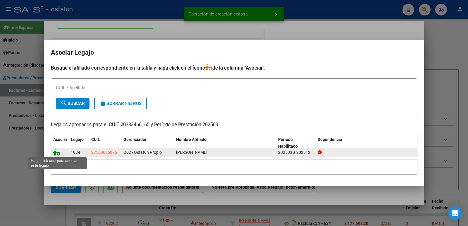
click at [55, 153] on icon at bounding box center [56, 152] width 7 height 6
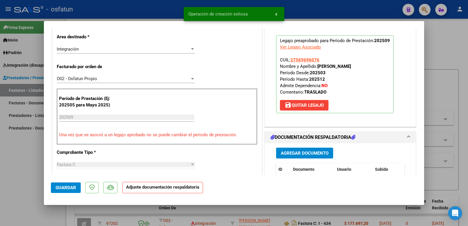
scroll to position [176, 0]
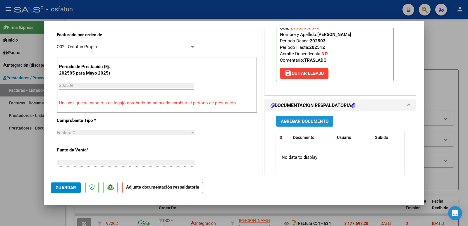
click at [297, 120] on span "Agregar Documento" at bounding box center [305, 121] width 48 height 5
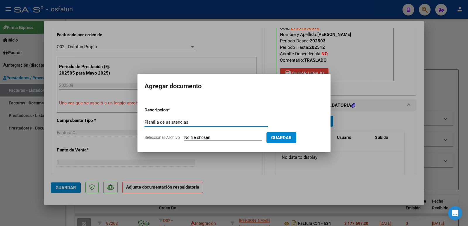
type input "Planilla de asistencias"
click at [212, 133] on form "Descripcion * Planilla de asistencias Escriba aquí una descripcion Seleccionar …" at bounding box center [234, 123] width 179 height 43
click at [199, 137] on input "Seleccionar Archivo" at bounding box center [223, 138] width 78 height 6
type input "C:\fakepath\PA [PERSON_NAME].pdf"
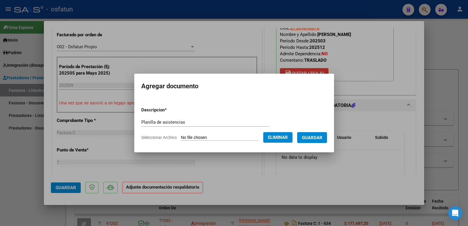
click at [318, 137] on span "Guardar" at bounding box center [312, 137] width 20 height 5
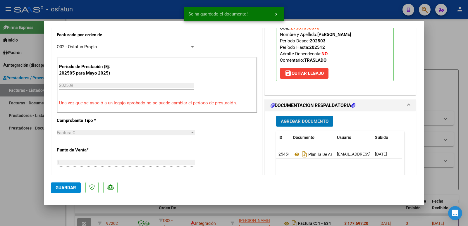
click at [313, 119] on span "Agregar Documento" at bounding box center [305, 121] width 48 height 5
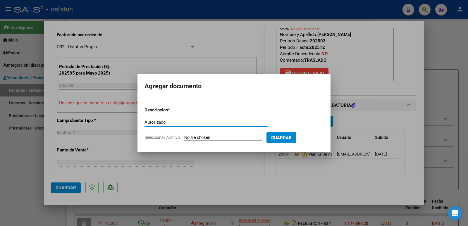
type input "Autorizado"
click at [203, 137] on input "Seleccionar Archivo" at bounding box center [223, 138] width 78 height 6
type input "C:\fakepath\autorizacion [PERSON_NAME] 2025.pdf"
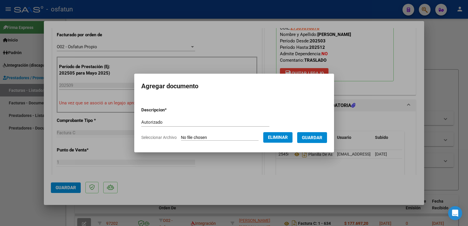
click at [316, 138] on span "Guardar" at bounding box center [312, 137] width 20 height 5
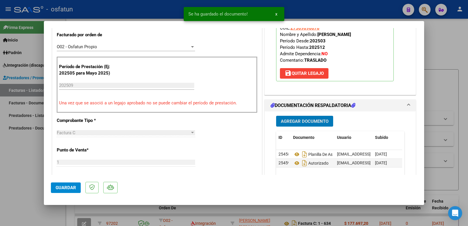
click at [74, 190] on span "Guardar" at bounding box center [66, 187] width 20 height 5
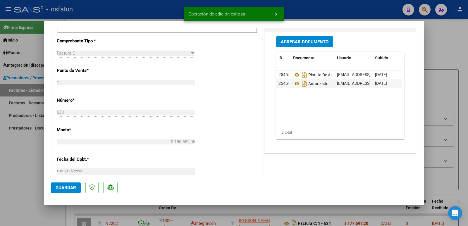
scroll to position [263, 0]
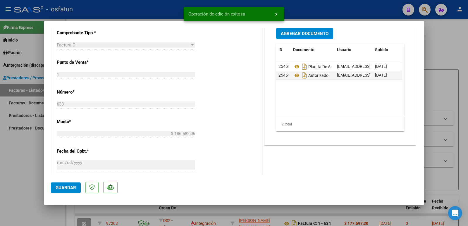
click at [7, 167] on div at bounding box center [234, 113] width 468 height 226
type input "$ 0,00"
